Goal: Information Seeking & Learning: Learn about a topic

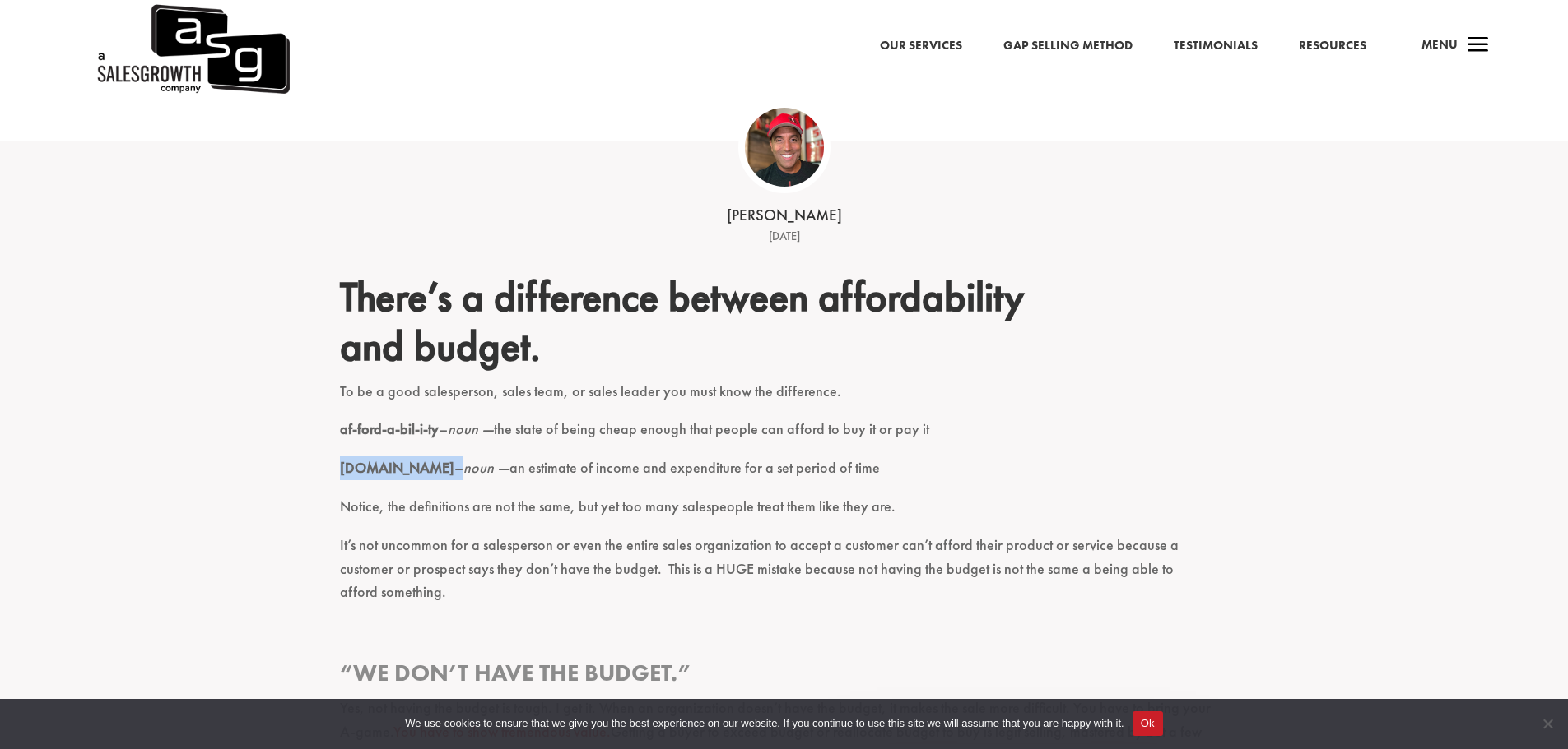
drag, startPoint x: 920, startPoint y: 436, endPoint x: 392, endPoint y: 469, distance: 529.0
click at [425, 491] on p "[DOMAIN_NAME] – noun — an estimate of income and expenditure for a set period o…" at bounding box center [785, 476] width 889 height 38
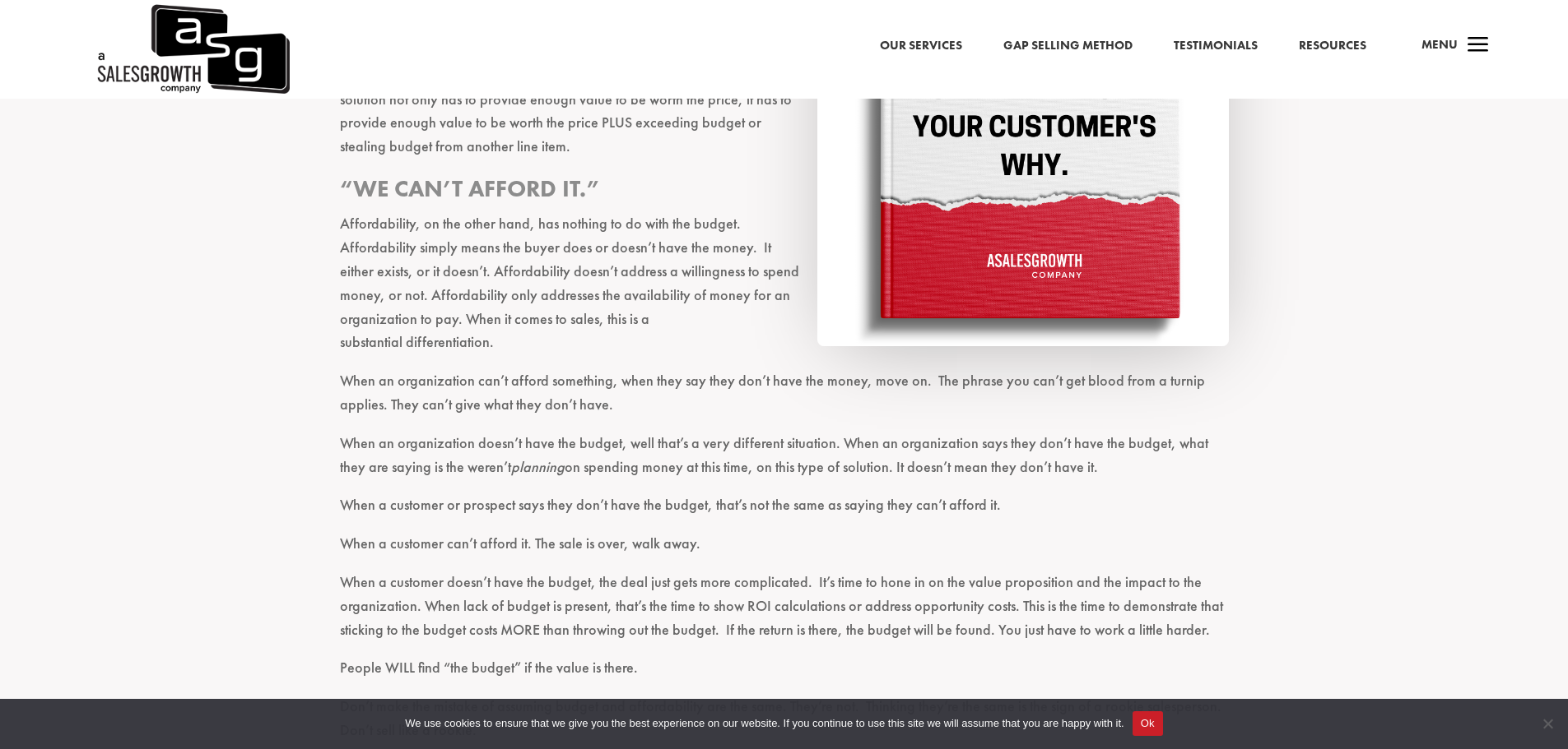
scroll to position [1207, 0]
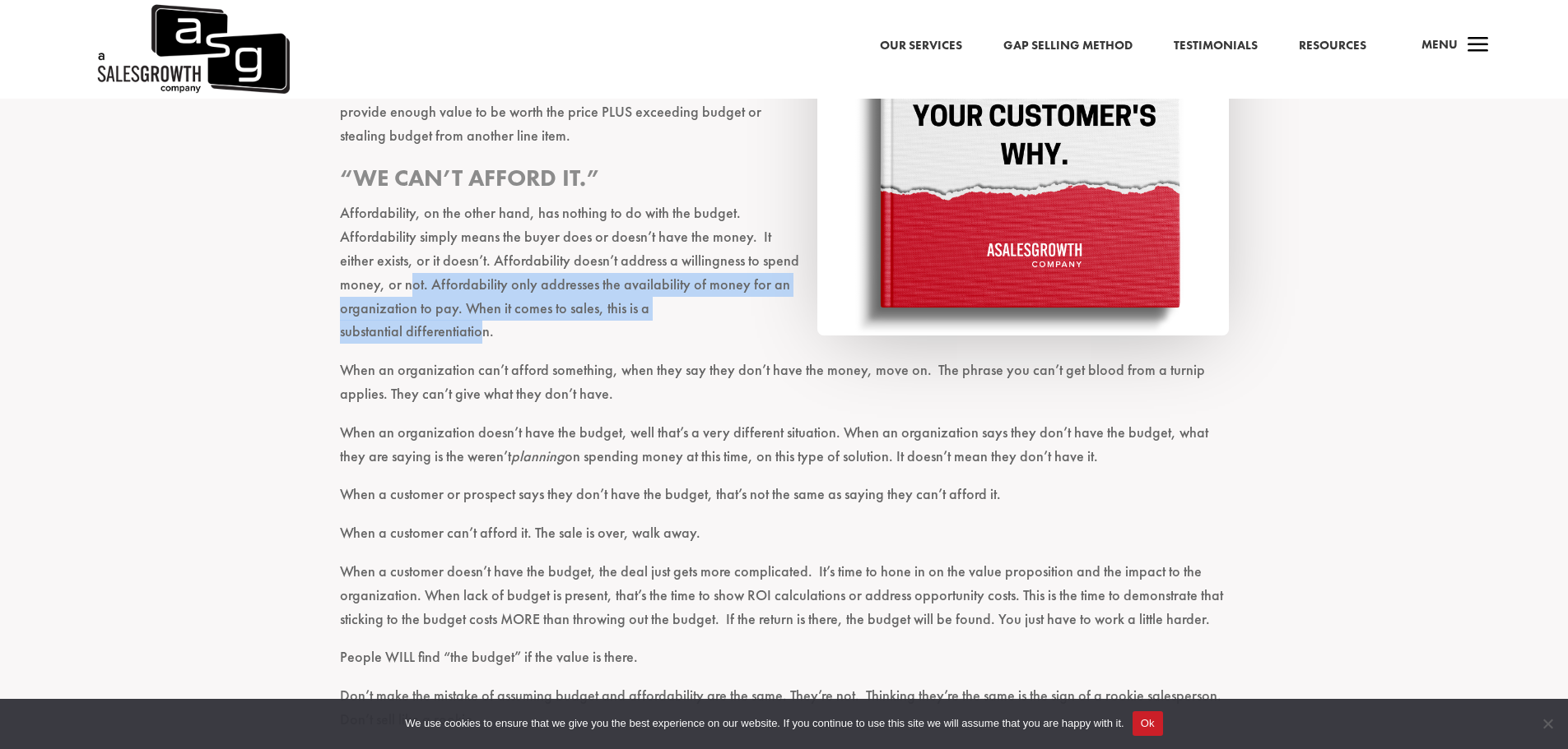
drag, startPoint x: 794, startPoint y: 288, endPoint x: 412, endPoint y: 268, distance: 382.5
click at [412, 268] on p "Affordability, on the other hand, has nothing to do with the budget. Affordabil…" at bounding box center [785, 280] width 889 height 157
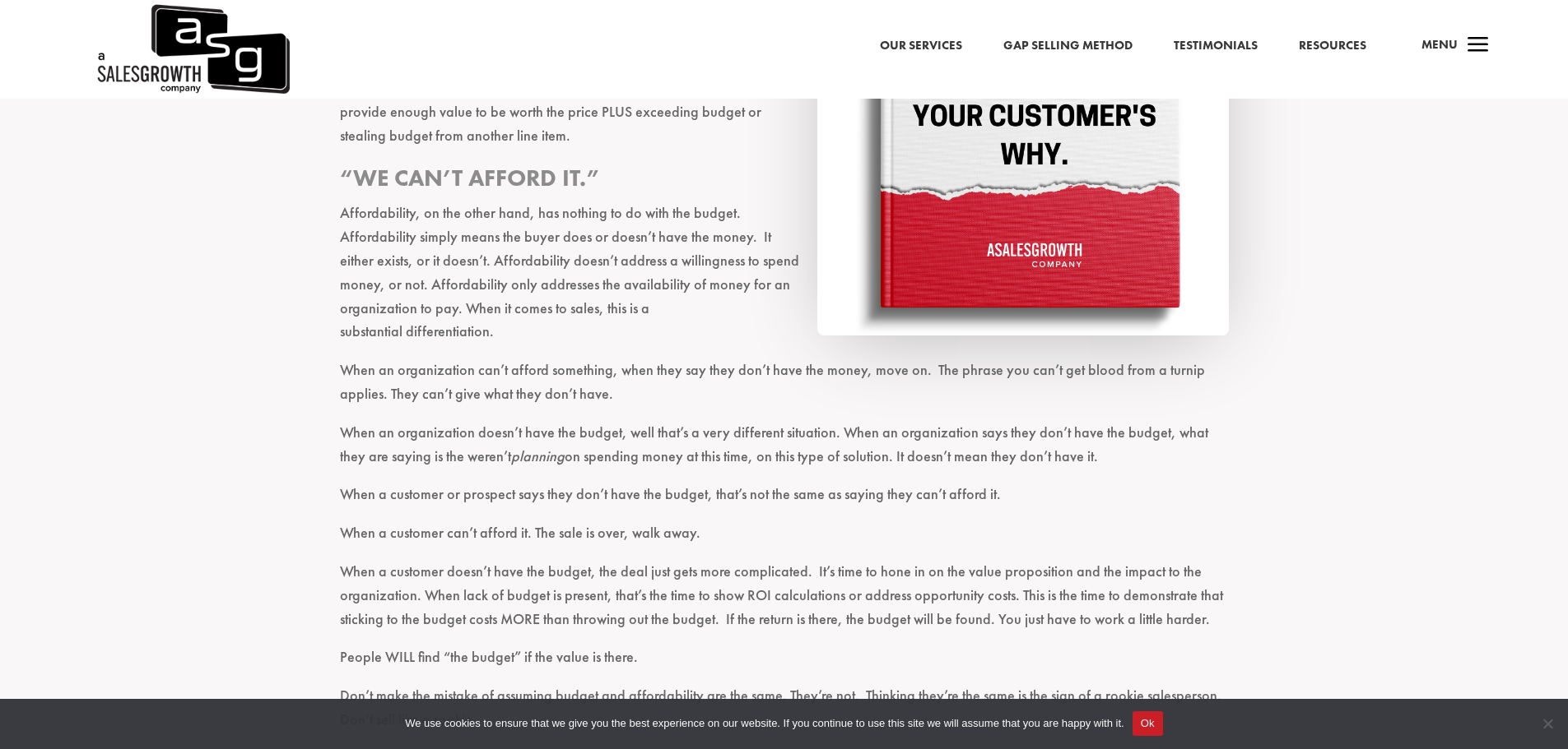
click at [469, 358] on p "When an organization can’t afford something, when they say they don’t have the …" at bounding box center [785, 389] width 889 height 62
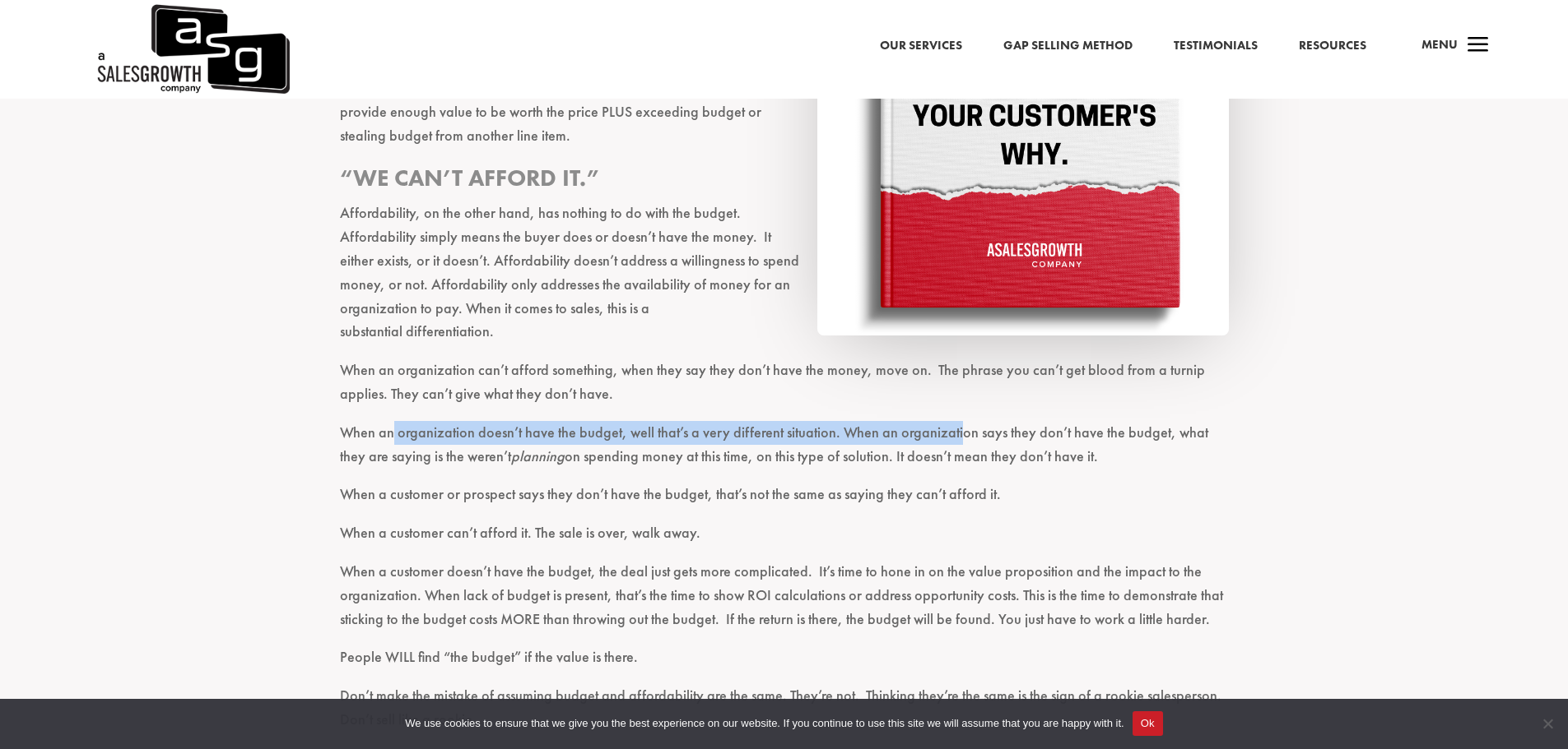
drag, startPoint x: 394, startPoint y: 390, endPoint x: 953, endPoint y: 392, distance: 559.0
click at [953, 421] on p "When an organization doesn’t have the budget, well that’s a very different situ…" at bounding box center [785, 452] width 889 height 62
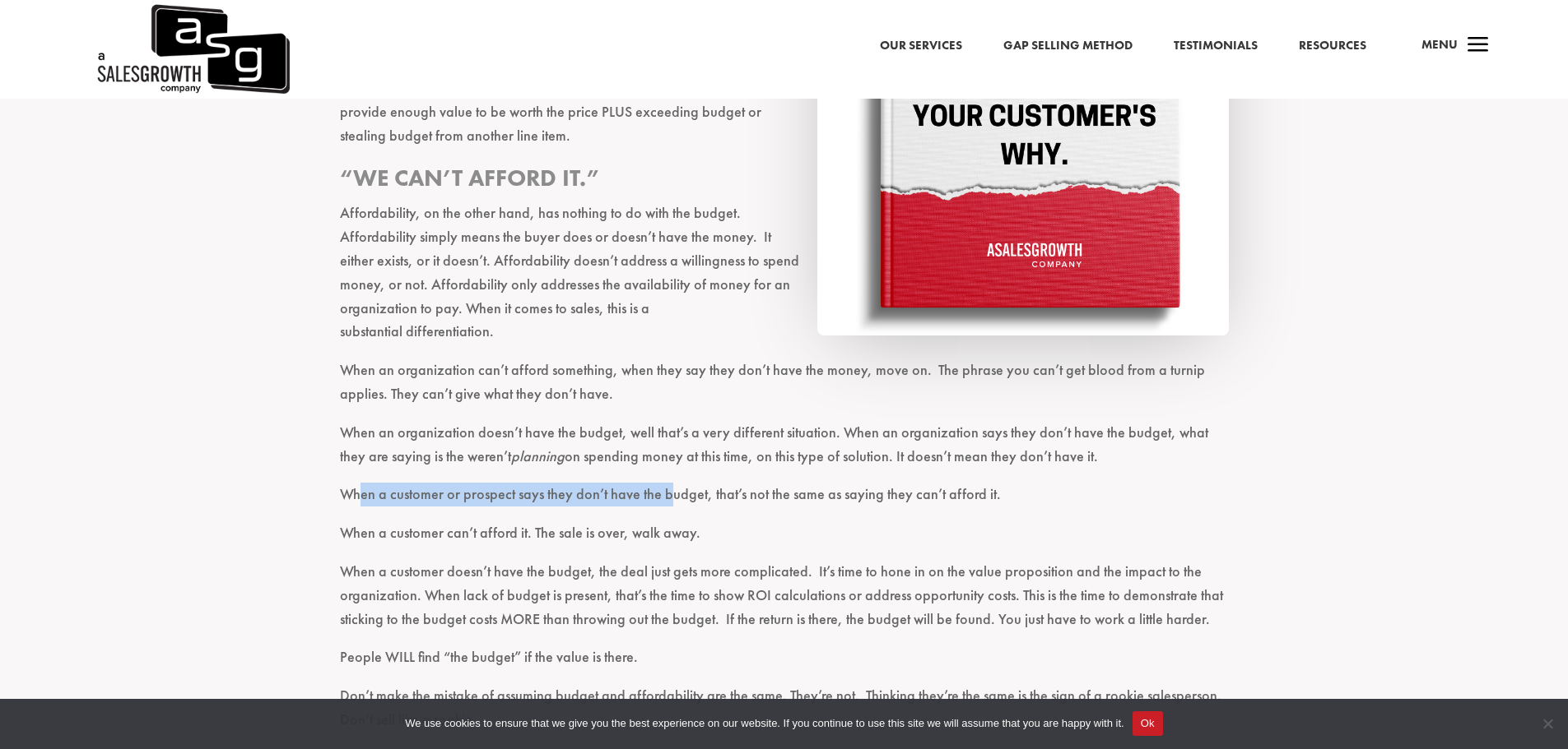
drag, startPoint x: 394, startPoint y: 464, endPoint x: 668, endPoint y: 468, distance: 274.0
click at [668, 483] on p "When a customer or prospect says they don’t have the budget, that’s not the sam…" at bounding box center [785, 502] width 889 height 38
click at [1206, 483] on p "When a customer or prospect says they don’t have the budget, that’s not the sam…" at bounding box center [785, 502] width 889 height 38
